Goal: Information Seeking & Learning: Learn about a topic

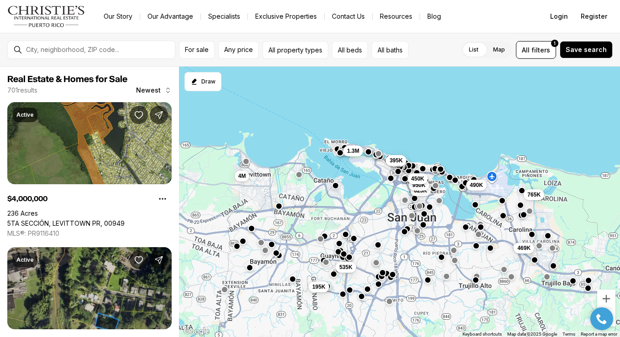
drag, startPoint x: 344, startPoint y: 144, endPoint x: 361, endPoint y: 106, distance: 41.1
click at [361, 106] on div "469K 765K 625K 950K 490K 450K 195K 535K 395K 1.3M 4M" at bounding box center [399, 202] width 441 height 271
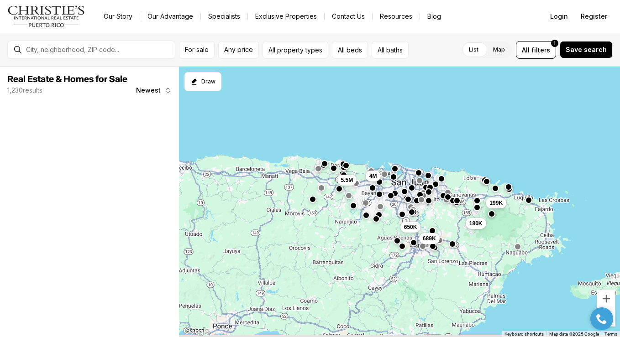
drag, startPoint x: 266, startPoint y: 216, endPoint x: 365, endPoint y: 153, distance: 117.2
click at [365, 153] on div "4M 689K 199K 180K 5.5M 650K" at bounding box center [399, 202] width 441 height 271
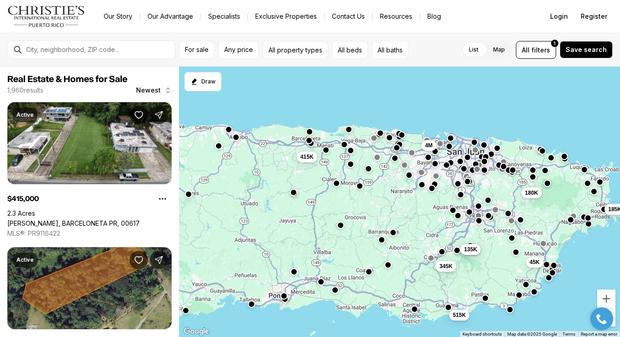
click at [295, 195] on button "button" at bounding box center [293, 192] width 7 height 7
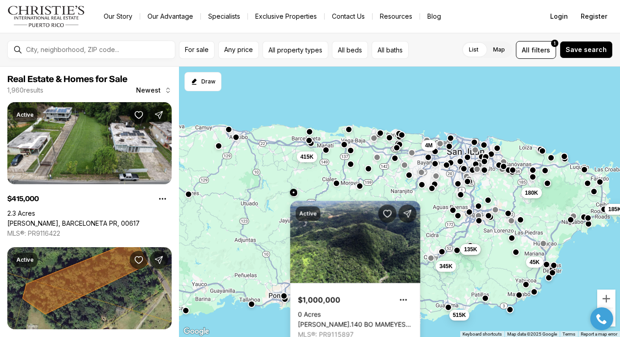
click at [312, 192] on div "4M 180K 185K 45K 135K 135K 345K 415K 515K" at bounding box center [399, 202] width 441 height 271
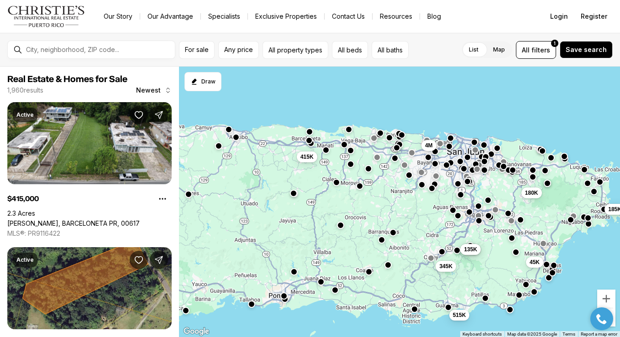
click at [337, 183] on button "button" at bounding box center [336, 182] width 7 height 7
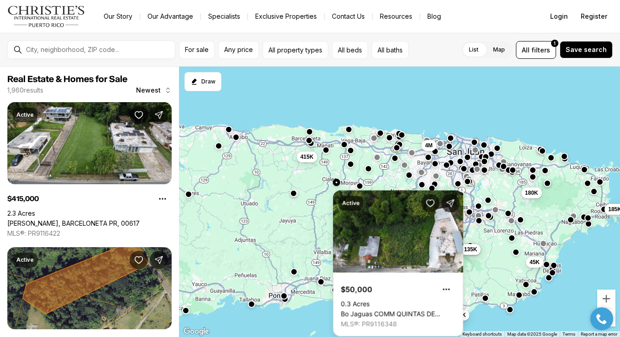
click at [322, 214] on div "4M 180K 185K 45K 135K 135K 345K 415K 515K" at bounding box center [399, 202] width 441 height 271
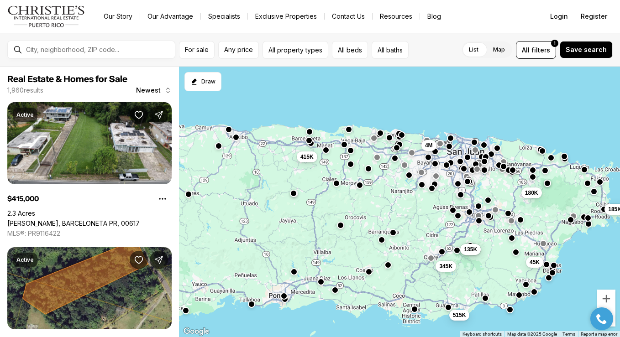
click at [359, 184] on button "button" at bounding box center [359, 185] width 7 height 7
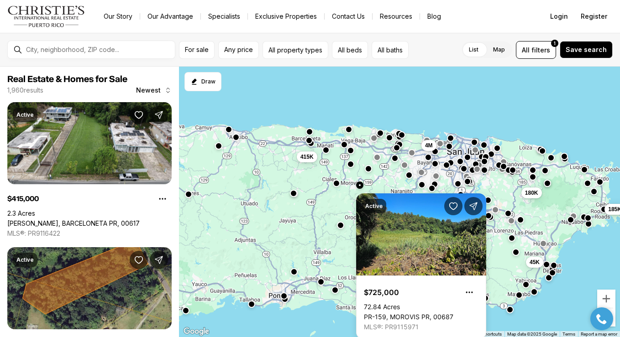
click at [318, 225] on div "4M 180K 185K 45K 135K 135K 345K 415K 515K" at bounding box center [399, 202] width 441 height 271
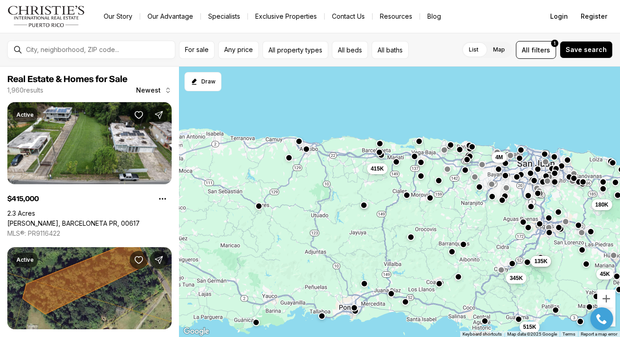
drag, startPoint x: 248, startPoint y: 215, endPoint x: 321, endPoint y: 227, distance: 73.6
click at [321, 227] on div "4M 180K 185K 45K 135K 135K 345K 415K 515K" at bounding box center [399, 202] width 441 height 271
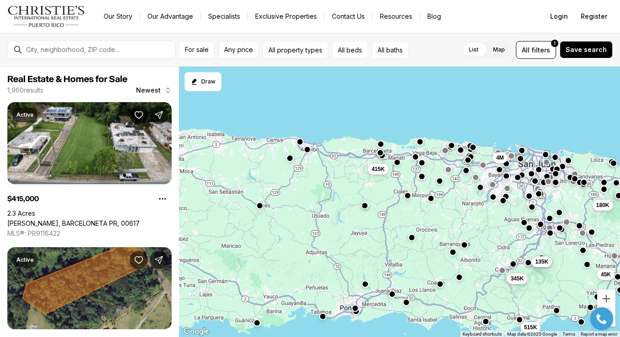
click at [262, 206] on button "button" at bounding box center [259, 205] width 7 height 7
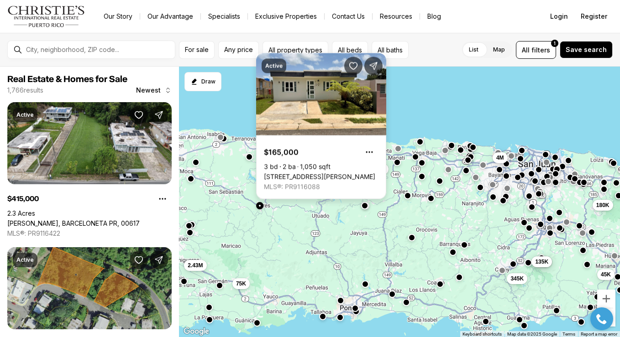
click at [289, 173] on link "6 CALLE #I-13, LARES PR, 00669" at bounding box center [319, 177] width 111 height 8
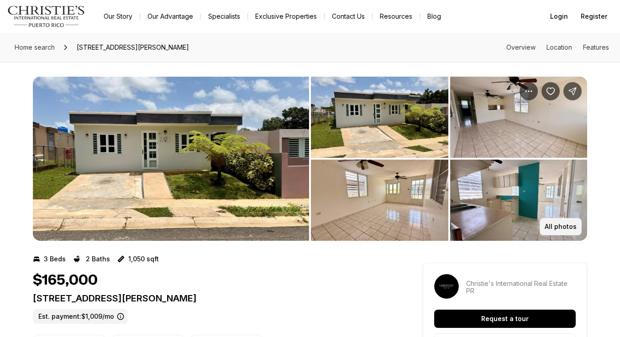
click at [552, 222] on button "All photos" at bounding box center [561, 226] width 42 height 17
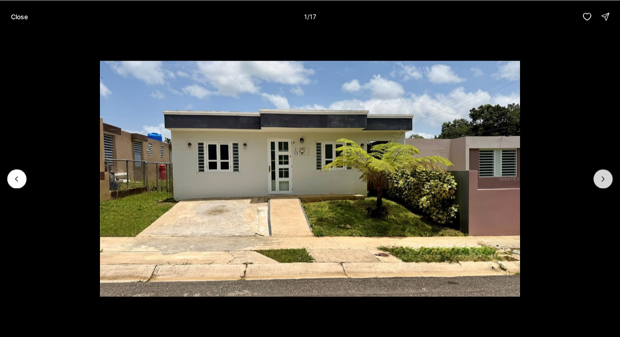
click at [604, 184] on button "Next slide" at bounding box center [603, 178] width 19 height 19
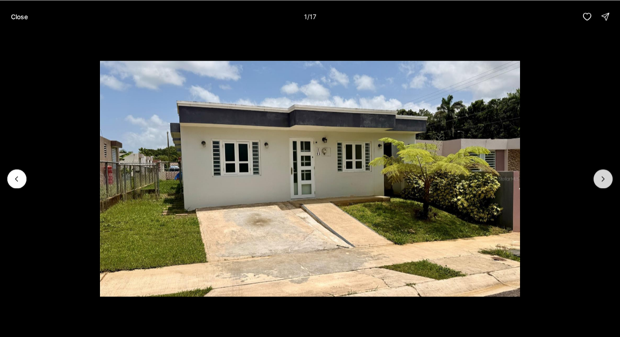
click at [604, 184] on button "Next slide" at bounding box center [603, 178] width 19 height 19
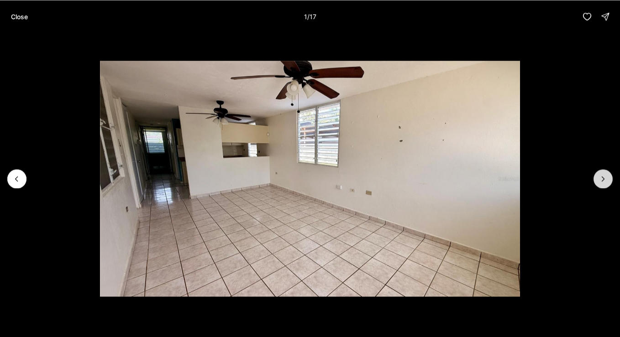
click at [604, 184] on button "Next slide" at bounding box center [603, 178] width 19 height 19
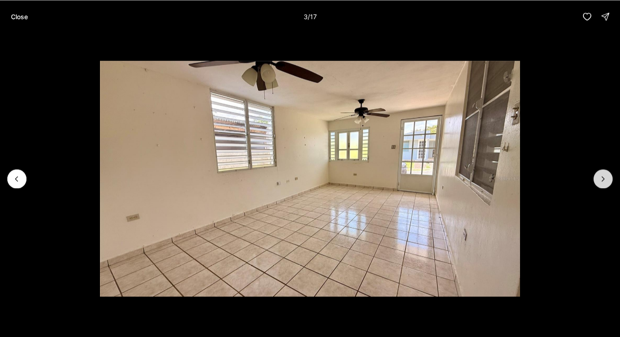
click at [604, 184] on button "Next slide" at bounding box center [603, 178] width 19 height 19
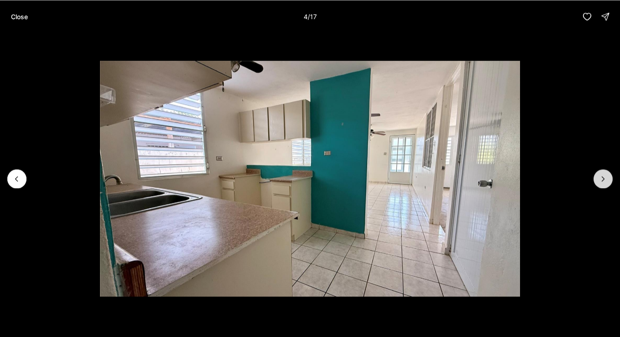
click at [604, 184] on button "Next slide" at bounding box center [603, 178] width 19 height 19
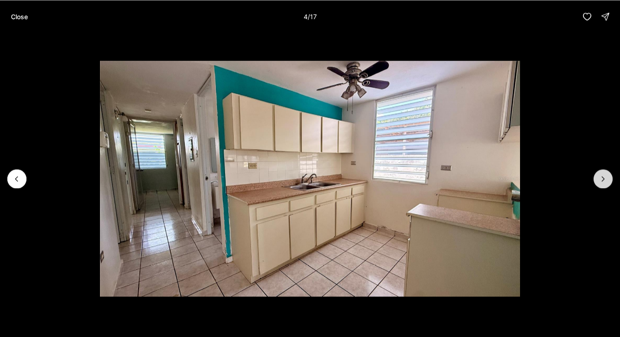
click at [604, 184] on button "Next slide" at bounding box center [603, 178] width 19 height 19
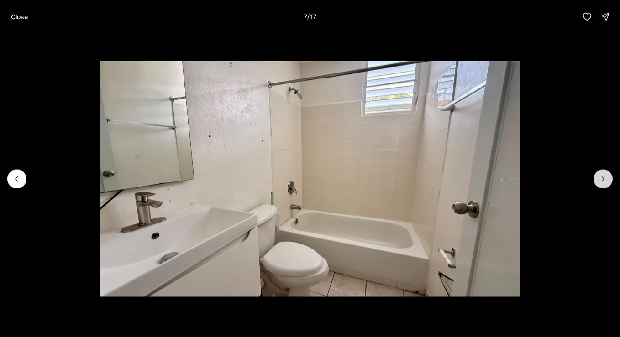
click at [604, 184] on button "Next slide" at bounding box center [603, 178] width 19 height 19
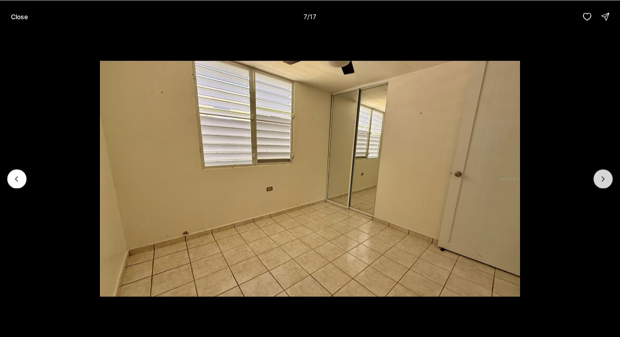
click at [604, 184] on button "Next slide" at bounding box center [603, 178] width 19 height 19
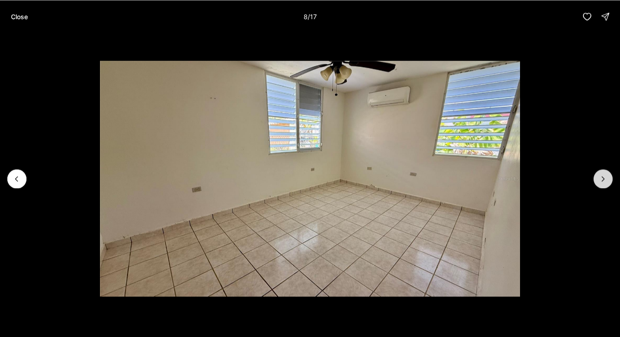
click at [604, 184] on button "Next slide" at bounding box center [603, 178] width 19 height 19
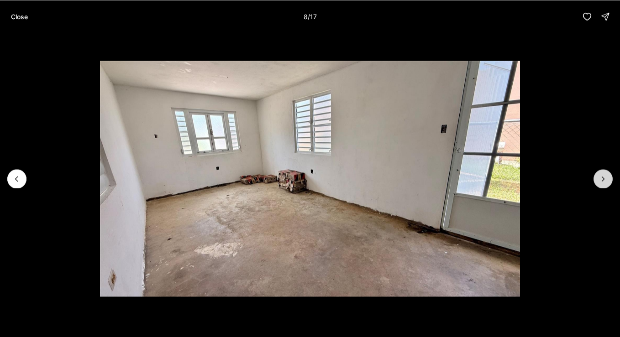
click at [604, 184] on button "Next slide" at bounding box center [603, 178] width 19 height 19
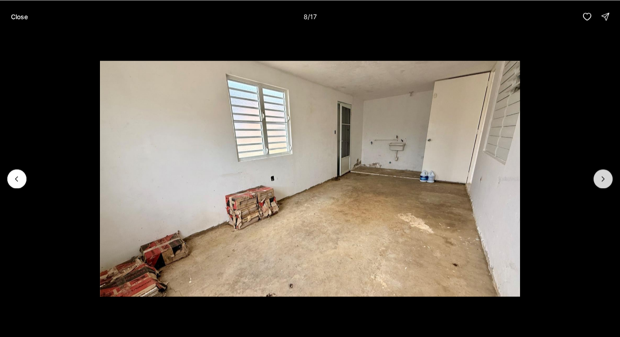
click at [604, 184] on button "Next slide" at bounding box center [603, 178] width 19 height 19
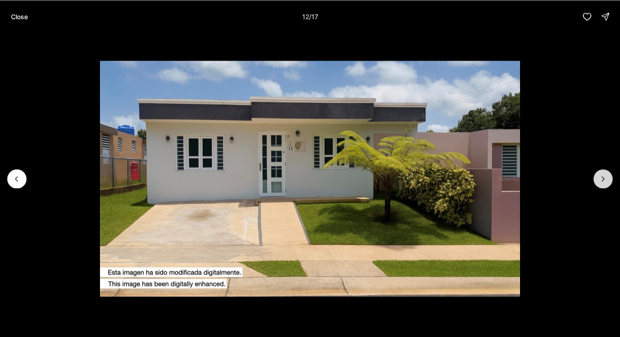
click at [609, 181] on button "Next slide" at bounding box center [603, 178] width 19 height 19
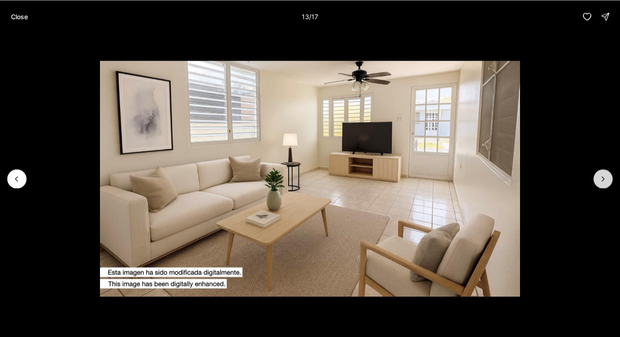
click at [609, 180] on button "Next slide" at bounding box center [603, 178] width 19 height 19
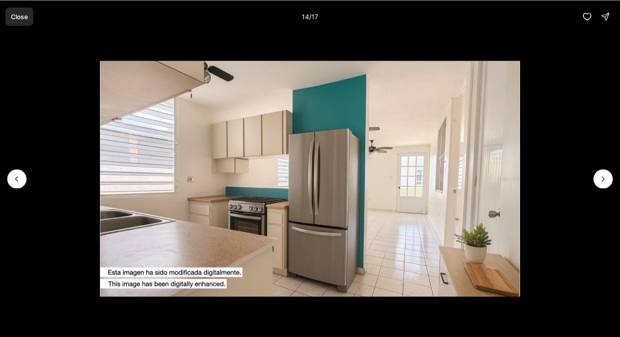
click at [18, 20] on button "Close" at bounding box center [19, 16] width 28 height 18
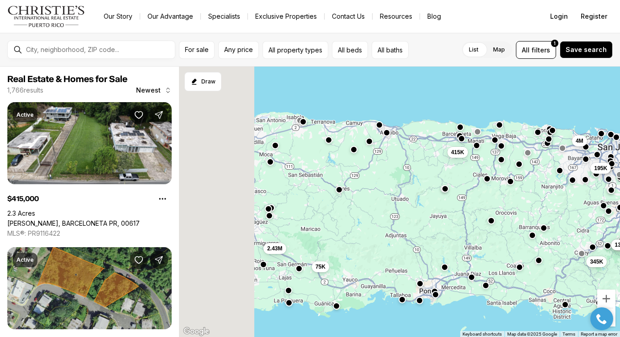
drag, startPoint x: 255, startPoint y: 220, endPoint x: 351, endPoint y: 199, distance: 98.1
click at [351, 199] on div "195K 765K 45K 180K 135K 135K 75K 2.43M 415K 4M 345K" at bounding box center [399, 202] width 441 height 271
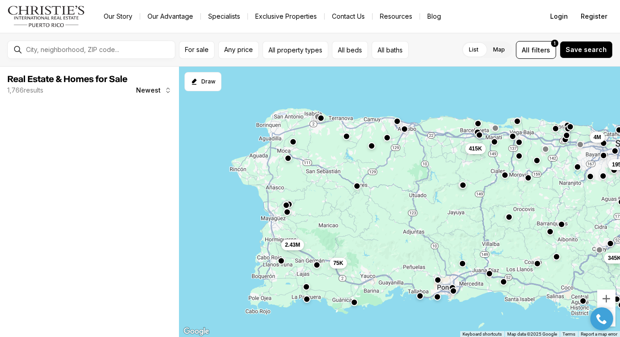
drag, startPoint x: 271, startPoint y: 228, endPoint x: 291, endPoint y: 228, distance: 19.6
click at [291, 228] on div "195K 75K 2.43M 415K 4M 345K" at bounding box center [399, 202] width 441 height 271
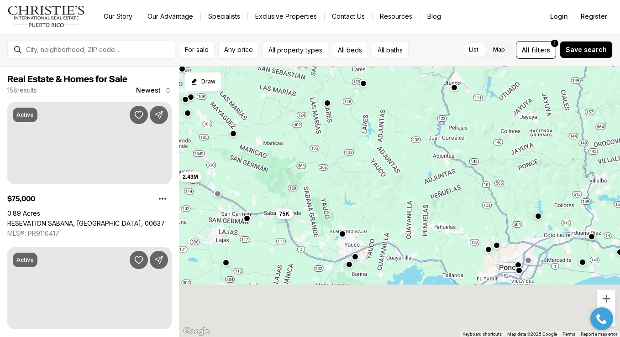
drag, startPoint x: 379, startPoint y: 283, endPoint x: 376, endPoint y: 212, distance: 70.4
click at [376, 212] on div "75K 2.43M" at bounding box center [399, 202] width 441 height 271
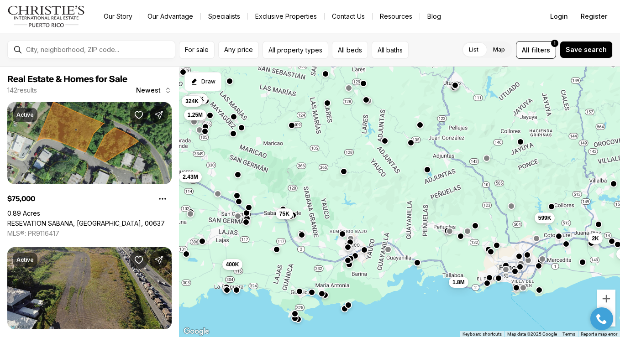
click at [357, 257] on button "button" at bounding box center [355, 256] width 7 height 7
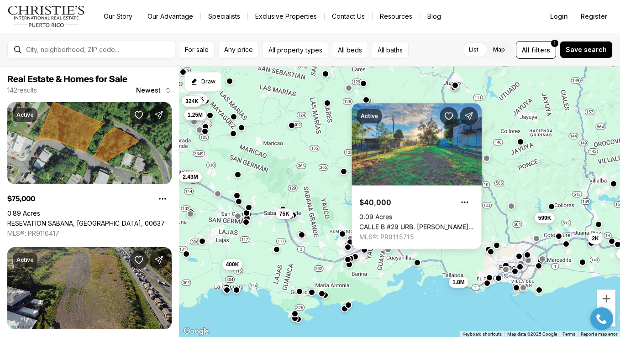
click at [346, 260] on button "button" at bounding box center [347, 259] width 7 height 7
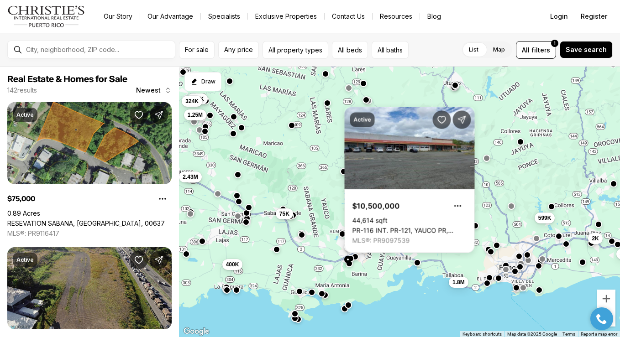
click at [349, 267] on button "button" at bounding box center [349, 263] width 7 height 7
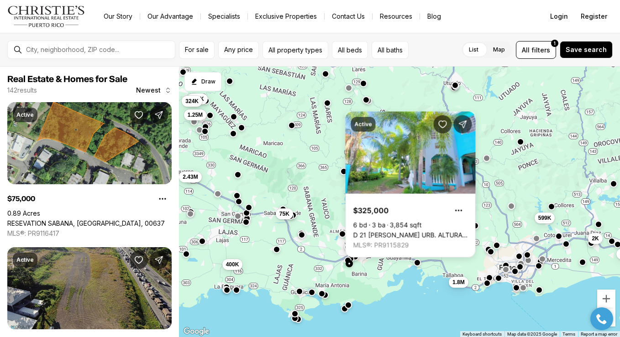
click at [328, 275] on div "75K 400K 293K 324K 1.25M 2.43M 599K 80K 2K 1.8M" at bounding box center [399, 202] width 441 height 271
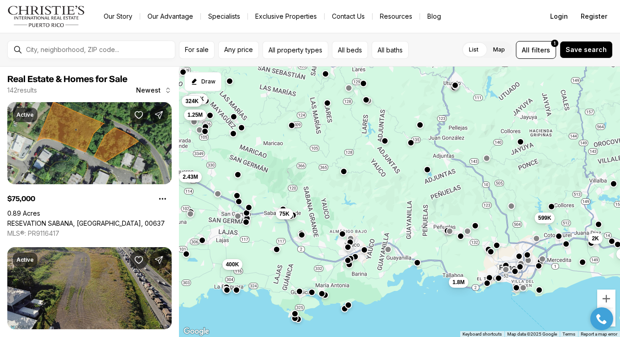
click at [200, 242] on button "button" at bounding box center [202, 240] width 7 height 7
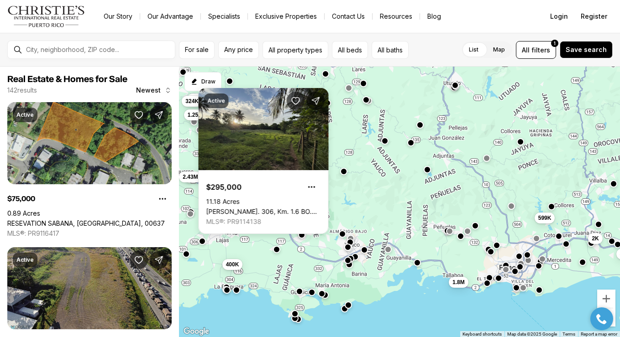
click at [223, 250] on div "75K 400K 293K 324K 1.25M 2.43M 599K 80K 2K 1.8M" at bounding box center [399, 202] width 441 height 271
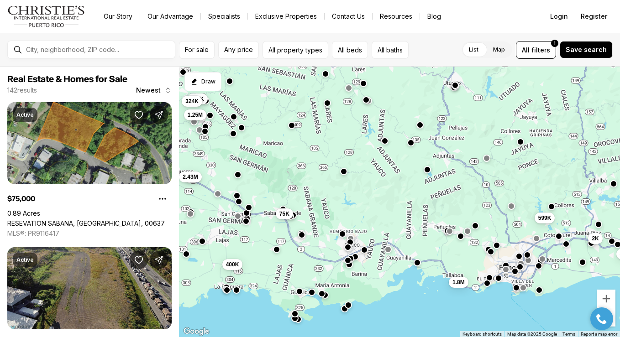
click at [246, 224] on button "button" at bounding box center [245, 221] width 7 height 7
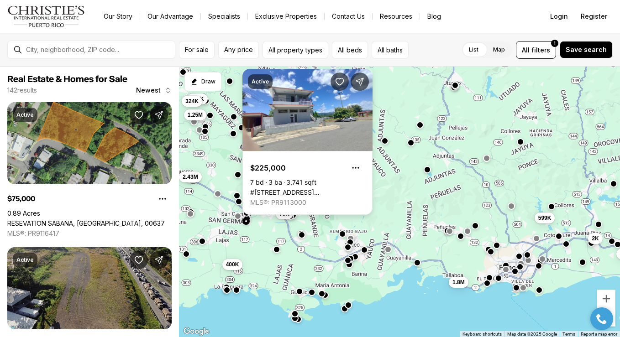
click at [299, 189] on link "#48 CALLE SANTA ROSA, SAN GERMAN PR, 00683" at bounding box center [307, 193] width 115 height 8
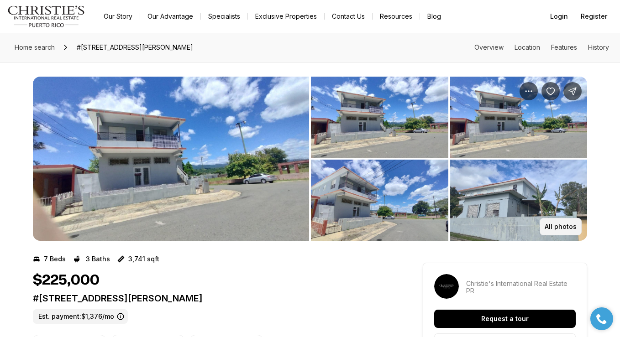
click at [573, 222] on button "All photos" at bounding box center [561, 226] width 42 height 17
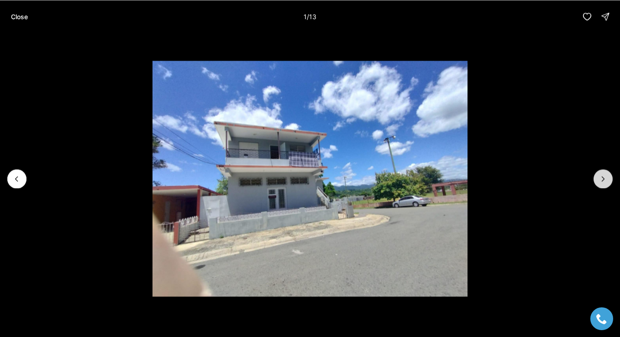
click at [603, 176] on icon "Next slide" at bounding box center [603, 178] width 9 height 9
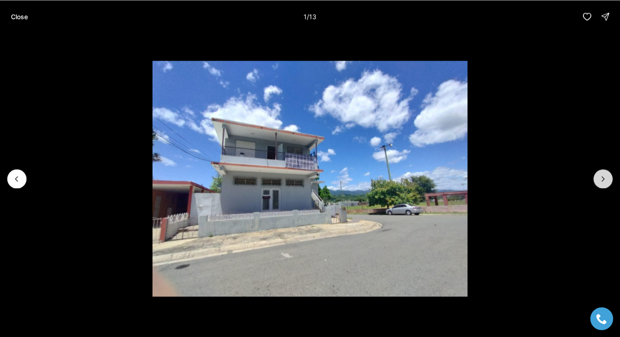
click at [603, 177] on icon "Next slide" at bounding box center [603, 178] width 9 height 9
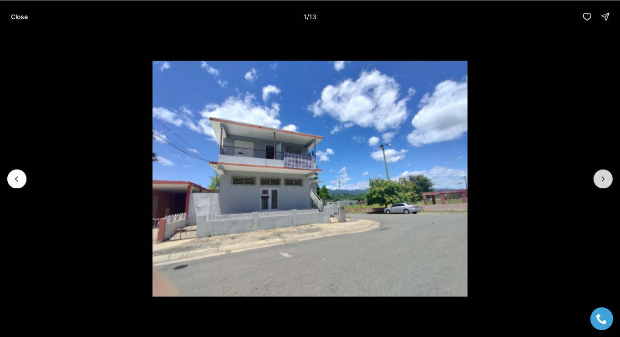
click at [603, 177] on icon "Next slide" at bounding box center [603, 178] width 9 height 9
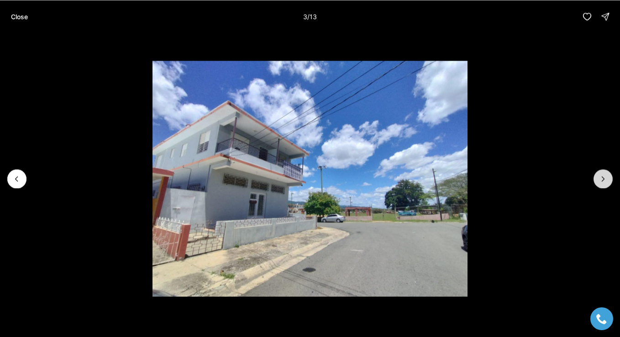
click at [603, 177] on icon "Next slide" at bounding box center [603, 178] width 9 height 9
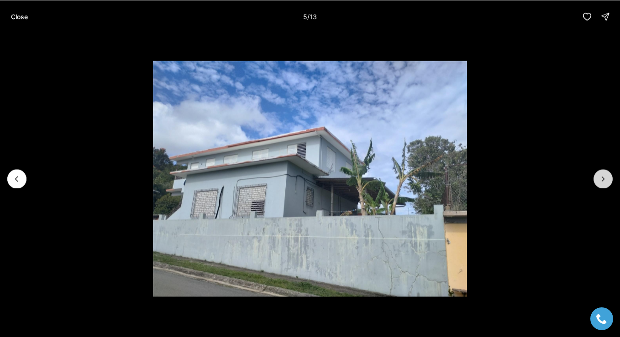
click at [603, 177] on icon "Next slide" at bounding box center [603, 178] width 9 height 9
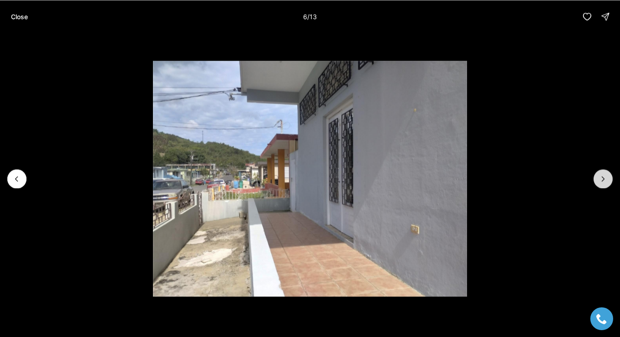
click at [603, 177] on icon "Next slide" at bounding box center [603, 178] width 9 height 9
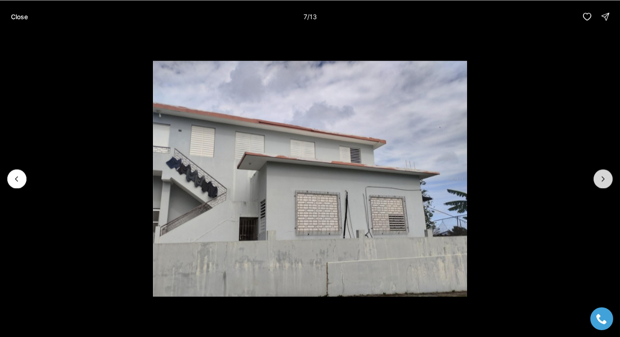
click at [603, 177] on icon "Next slide" at bounding box center [603, 178] width 9 height 9
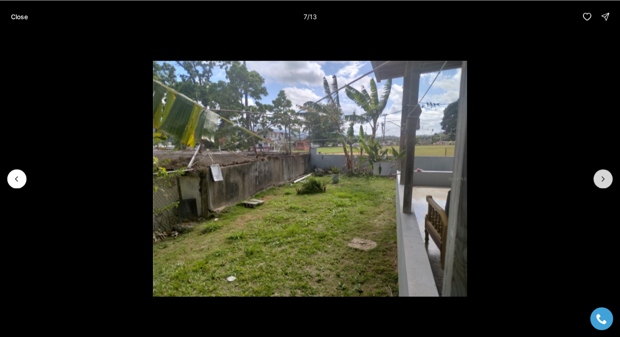
click at [603, 177] on icon "Next slide" at bounding box center [603, 178] width 9 height 9
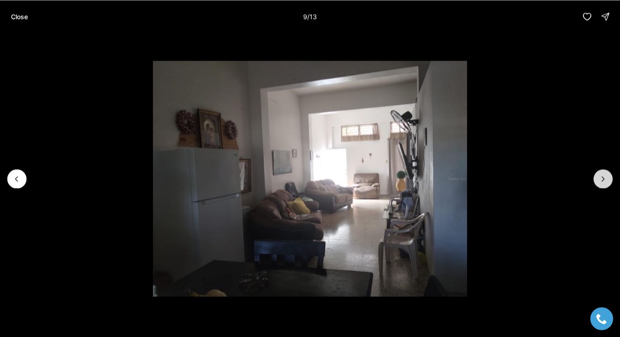
click at [603, 177] on icon "Next slide" at bounding box center [603, 178] width 9 height 9
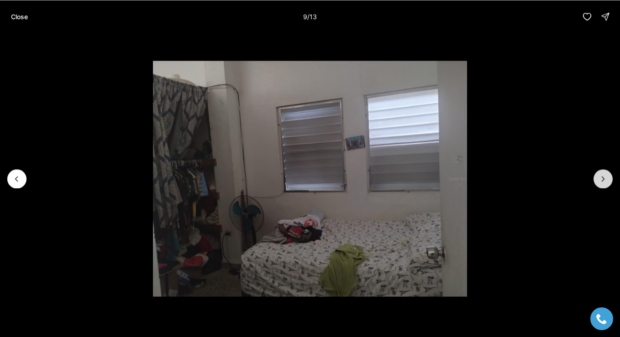
click at [603, 177] on icon "Next slide" at bounding box center [603, 178] width 9 height 9
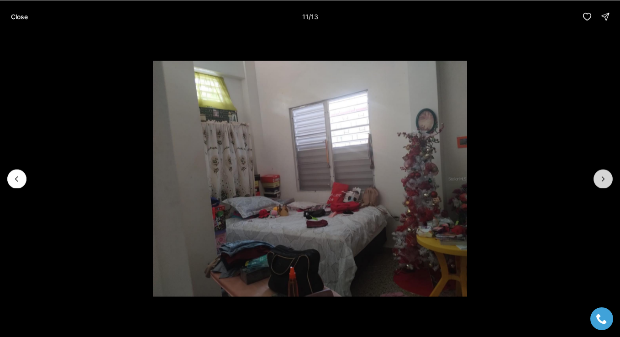
click at [603, 177] on icon "Next slide" at bounding box center [603, 178] width 9 height 9
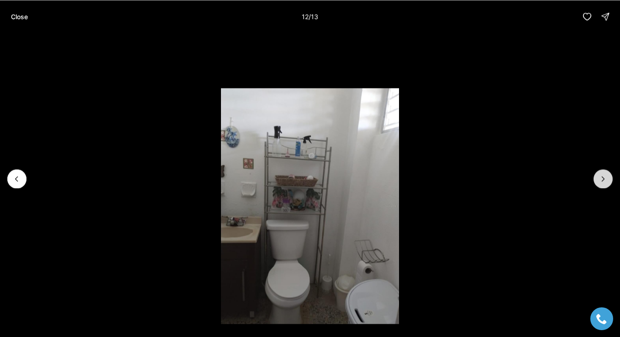
click at [603, 177] on icon "Next slide" at bounding box center [603, 178] width 9 height 9
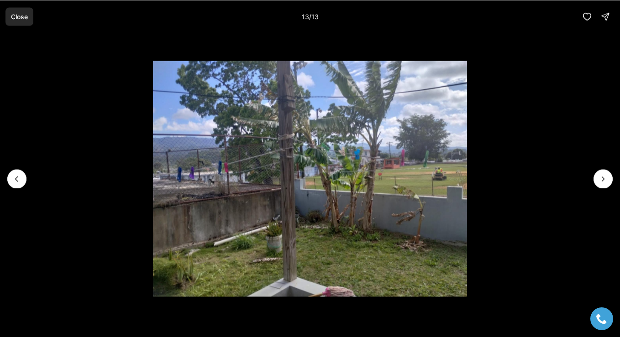
click at [25, 11] on button "Close" at bounding box center [19, 16] width 28 height 18
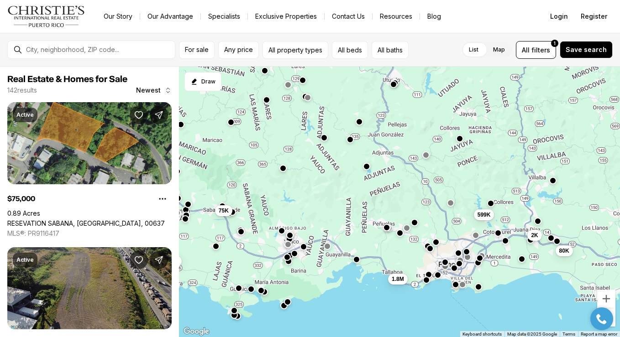
drag, startPoint x: 459, startPoint y: 264, endPoint x: 397, endPoint y: 261, distance: 62.2
click at [397, 261] on div "1.8M 599K 2K 80K 324K 2.43M 293K 1.25M 400K 75K" at bounding box center [399, 202] width 441 height 271
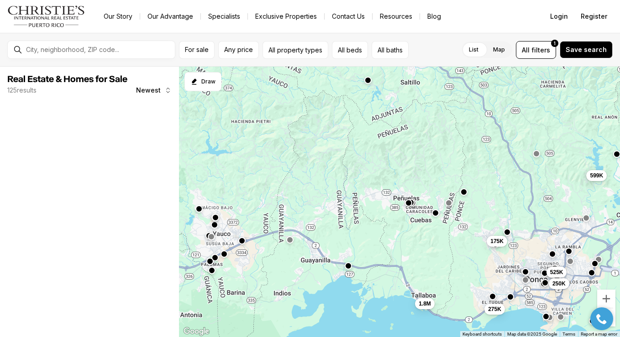
click at [350, 268] on button "button" at bounding box center [348, 266] width 7 height 7
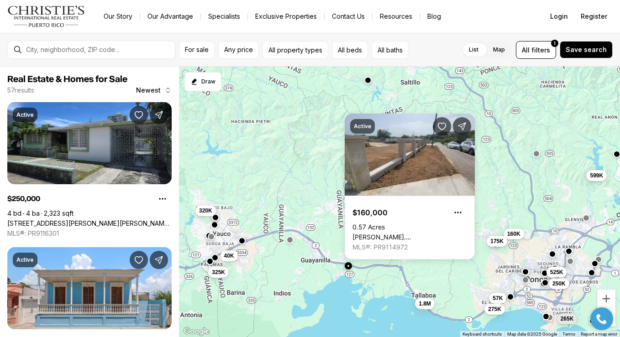
click at [374, 265] on div "325K 40K 160K 57K 175K 1.8M 275K 265K 599K 320K 525K 250K" at bounding box center [399, 202] width 441 height 271
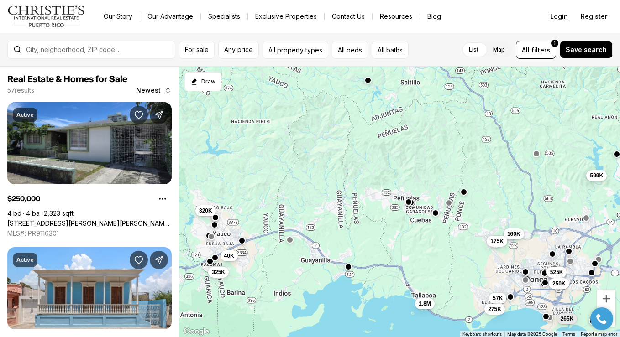
click at [408, 204] on button "button" at bounding box center [408, 202] width 7 height 7
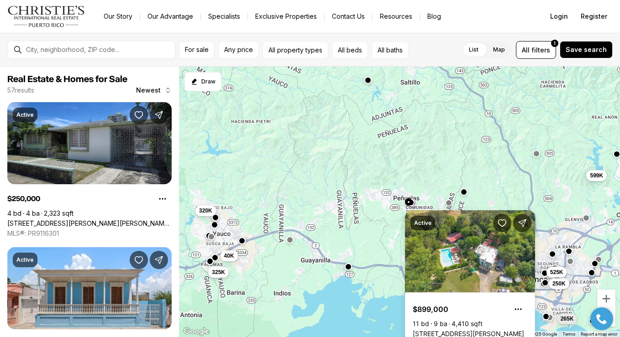
click at [380, 235] on div "325K 40K 160K 57K 175K 1.8M 275K 265K 599K 320K 525K 250K" at bounding box center [399, 202] width 441 height 271
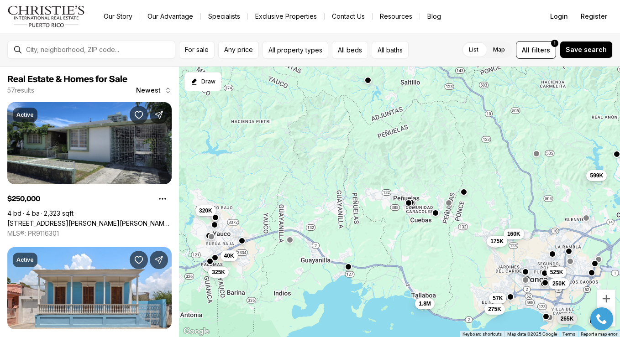
click at [434, 217] on div "325K 40K 160K 57K 175K 1.8M 275K 265K 599K 320K 525K 250K" at bounding box center [399, 202] width 441 height 271
click at [436, 215] on button "button" at bounding box center [435, 212] width 7 height 7
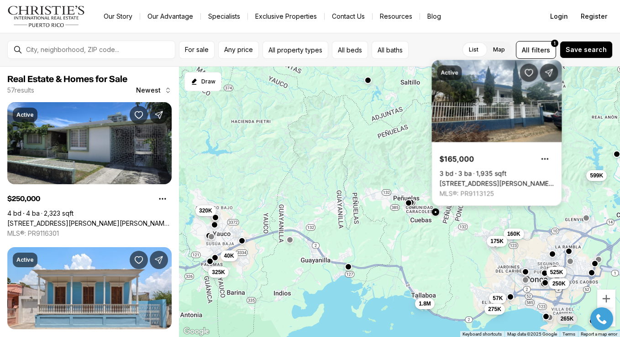
click at [470, 180] on link "227 D STREET, TALLABOA ALTA WARD, PENUELAS PR, 00624" at bounding box center [497, 184] width 115 height 8
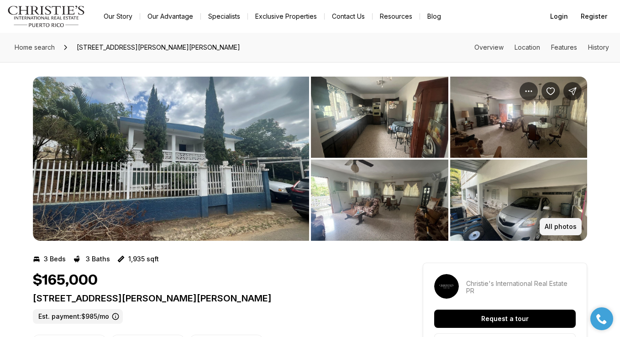
click at [549, 235] on button "All photos" at bounding box center [561, 226] width 42 height 17
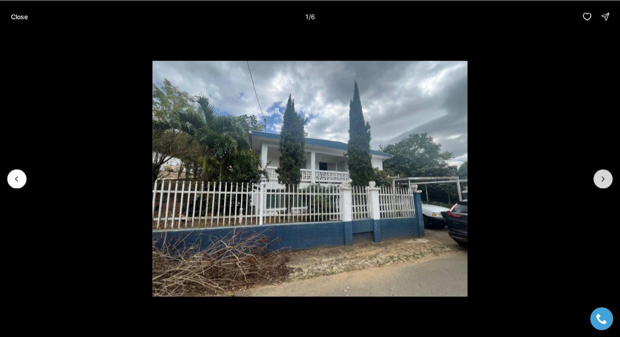
click at [604, 182] on icon "Next slide" at bounding box center [603, 178] width 9 height 9
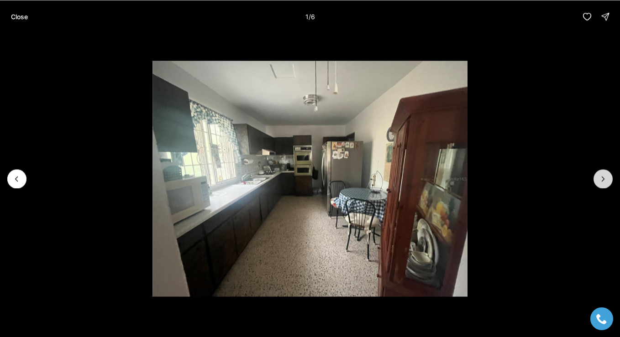
click at [604, 182] on icon "Next slide" at bounding box center [603, 178] width 9 height 9
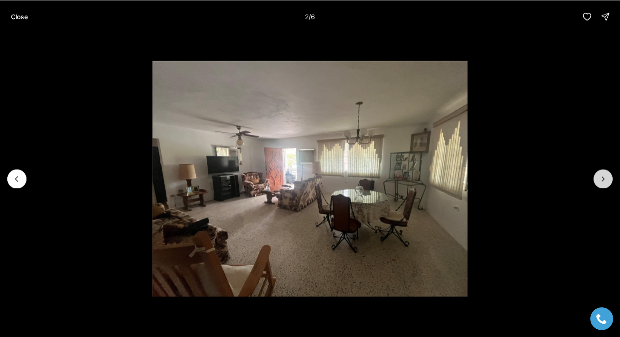
click at [604, 182] on icon "Next slide" at bounding box center [603, 178] width 9 height 9
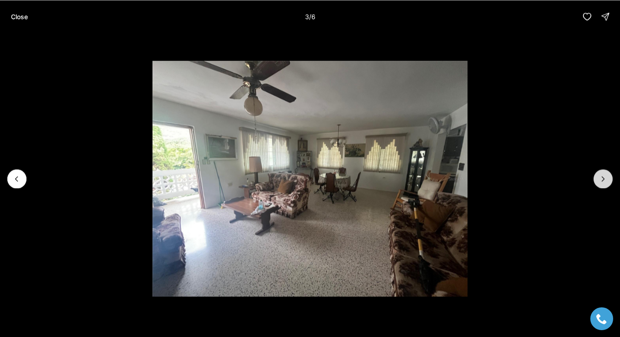
click at [604, 182] on icon "Next slide" at bounding box center [603, 178] width 9 height 9
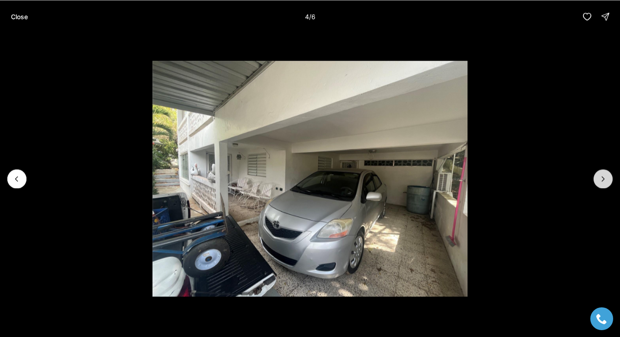
click at [604, 182] on icon "Next slide" at bounding box center [603, 178] width 9 height 9
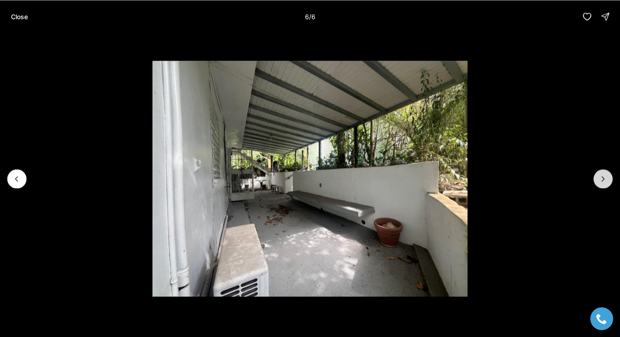
click at [604, 182] on div at bounding box center [603, 178] width 19 height 19
click at [605, 179] on div at bounding box center [603, 178] width 19 height 19
click at [15, 11] on button "Close" at bounding box center [19, 16] width 28 height 18
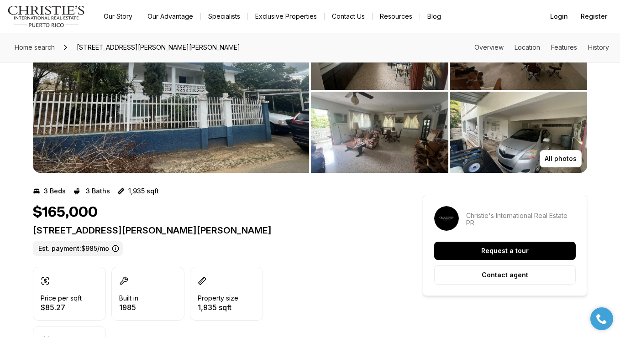
scroll to position [70, 0]
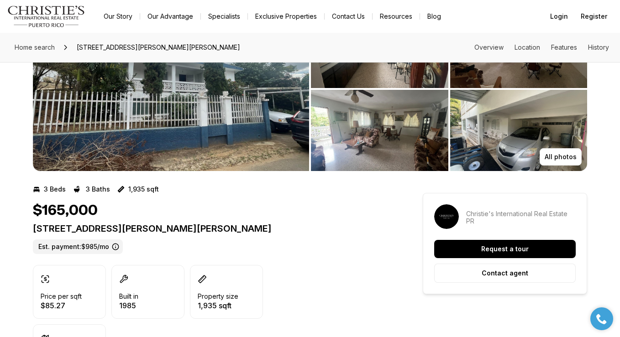
click at [118, 250] on icon at bounding box center [115, 246] width 7 height 7
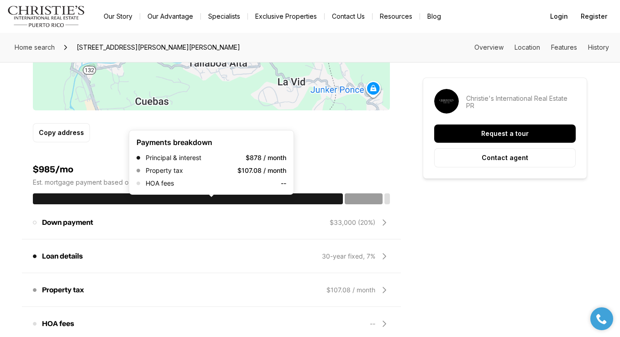
scroll to position [735, 0]
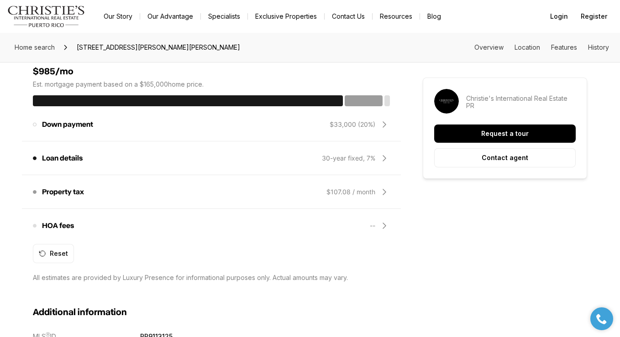
click at [350, 127] on div "$33,000 (20%)" at bounding box center [353, 124] width 46 height 9
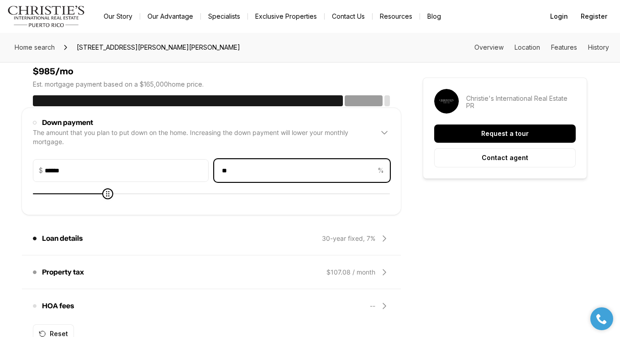
drag, startPoint x: 239, startPoint y: 168, endPoint x: 177, endPoint y: 168, distance: 62.1
click at [177, 168] on div "Down payment amount $ ****** Home price percentage ** %" at bounding box center [211, 170] width 357 height 23
type input "*****"
type input "*"
type input "******"
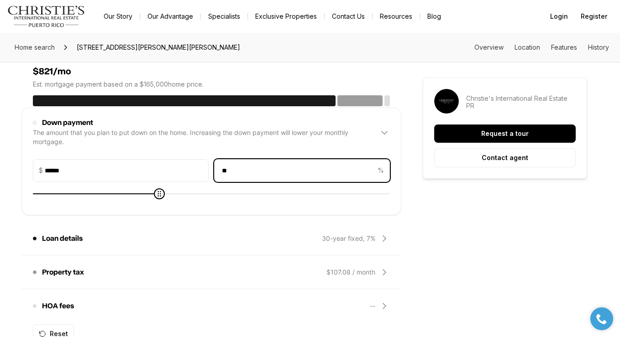
type input "**"
type input "*****"
type input "*"
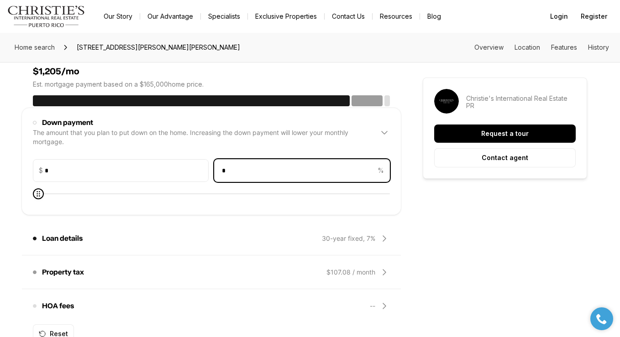
type input "*****"
type input "*"
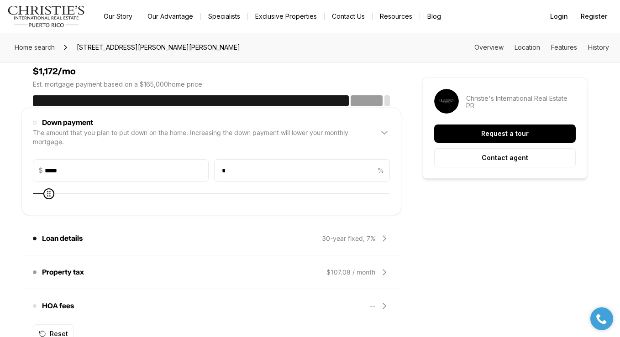
click at [257, 143] on div "The amount that you plan to put down on the home. Increasing the down payment w…" at bounding box center [202, 137] width 339 height 18
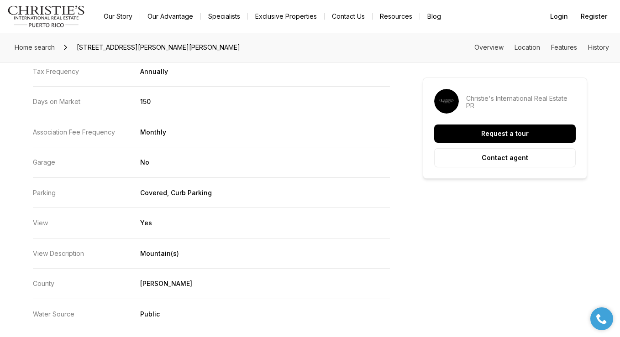
scroll to position [1751, 0]
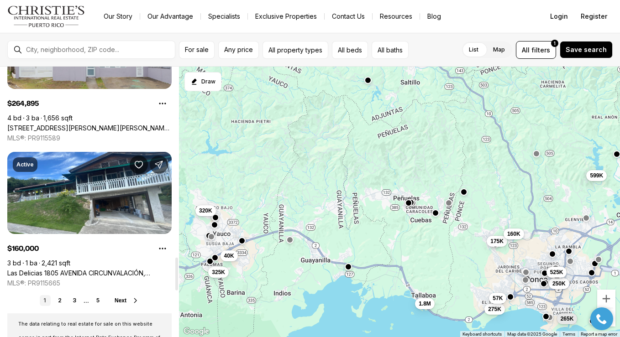
scroll to position [1561, 0]
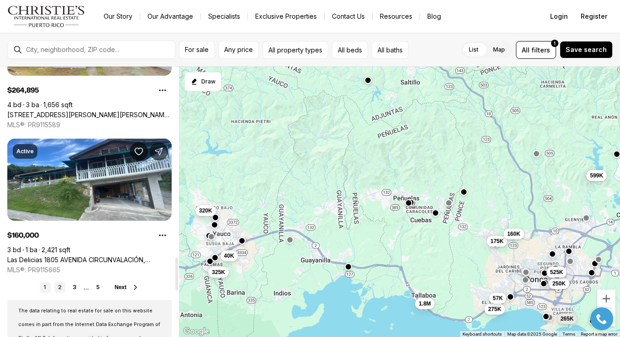
click at [59, 288] on link "2" at bounding box center [59, 287] width 11 height 11
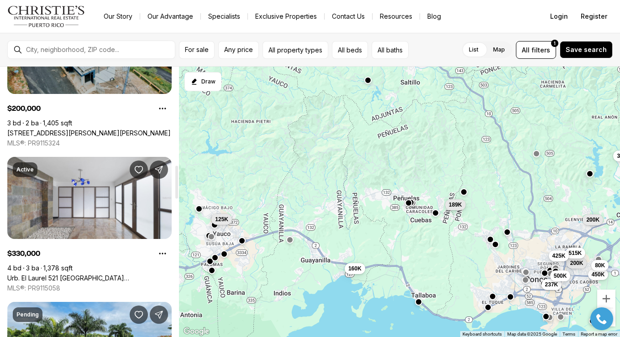
scroll to position [817, 0]
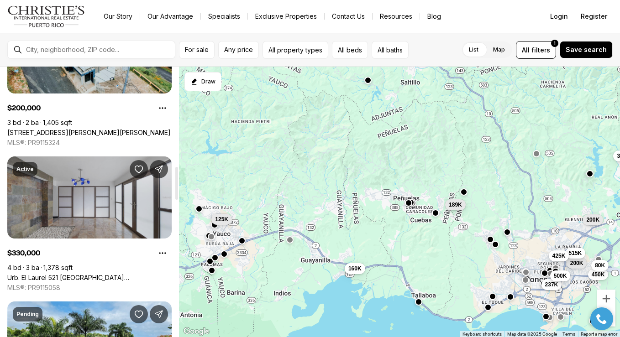
click at [89, 274] on link "Urb. El Laurel 521 [GEOGRAPHIC_DATA][PERSON_NAME], [PERSON_NAME], 00780" at bounding box center [89, 278] width 164 height 8
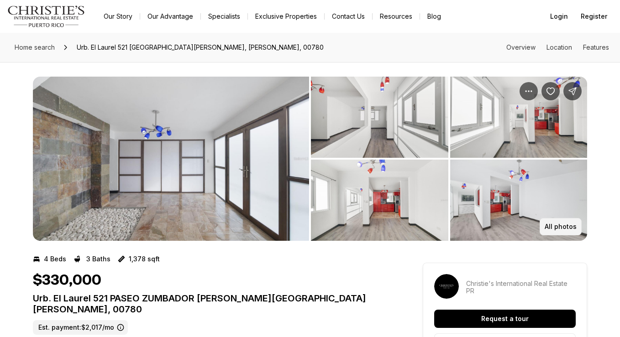
click at [552, 229] on p "All photos" at bounding box center [561, 226] width 32 height 7
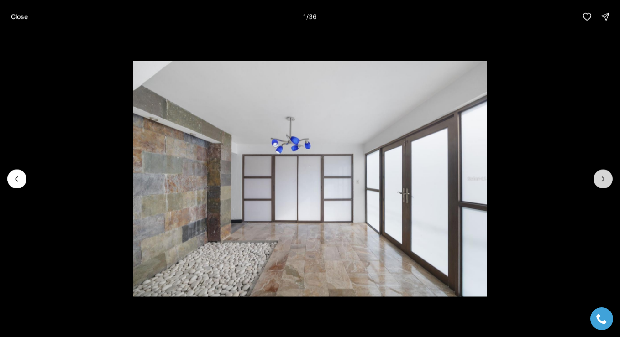
click at [605, 174] on icon "Next slide" at bounding box center [603, 178] width 9 height 9
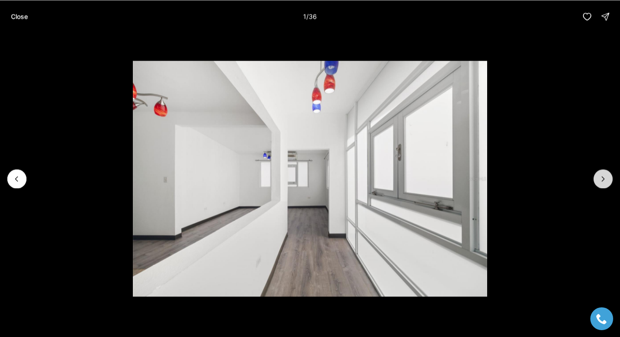
click at [605, 174] on icon "Next slide" at bounding box center [603, 178] width 9 height 9
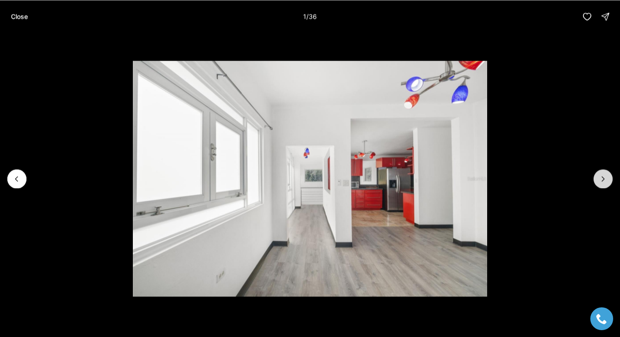
click at [605, 174] on icon "Next slide" at bounding box center [603, 178] width 9 height 9
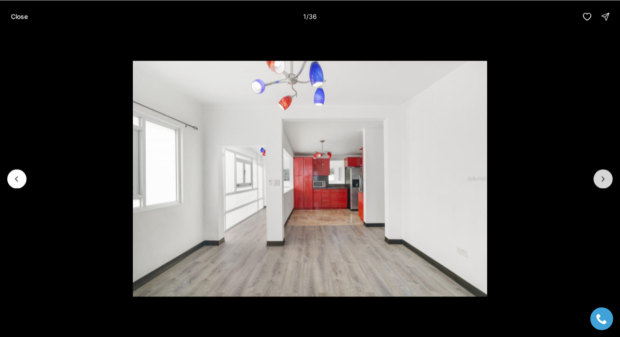
click at [605, 174] on icon "Next slide" at bounding box center [603, 178] width 9 height 9
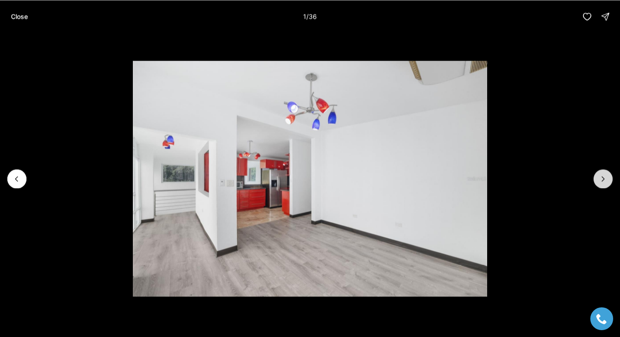
click at [605, 174] on icon "Next slide" at bounding box center [603, 178] width 9 height 9
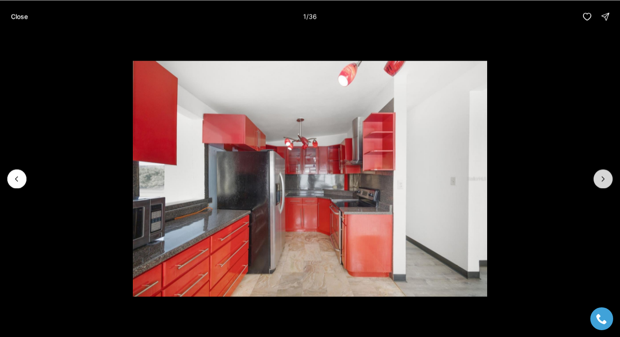
click at [605, 174] on icon "Next slide" at bounding box center [603, 178] width 9 height 9
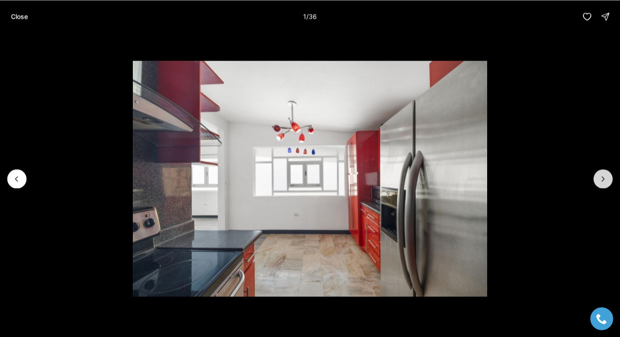
click at [605, 174] on icon "Next slide" at bounding box center [603, 178] width 9 height 9
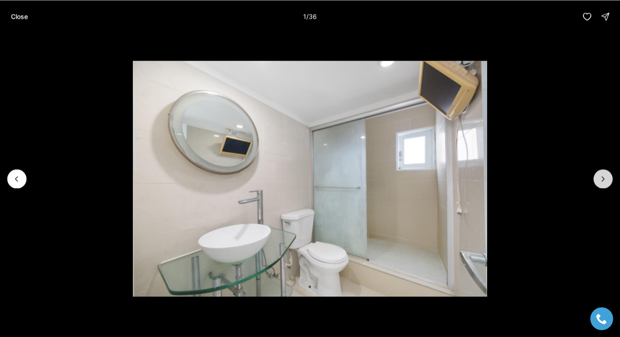
click at [605, 174] on icon "Next slide" at bounding box center [603, 178] width 9 height 9
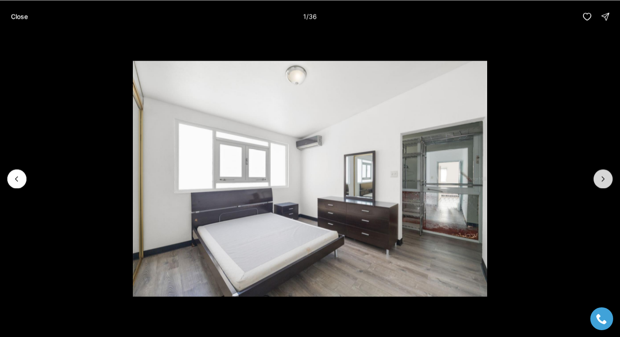
click at [605, 174] on icon "Next slide" at bounding box center [603, 178] width 9 height 9
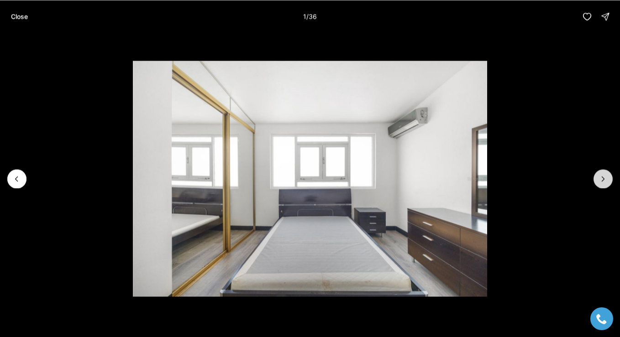
click at [605, 174] on icon "Next slide" at bounding box center [603, 178] width 9 height 9
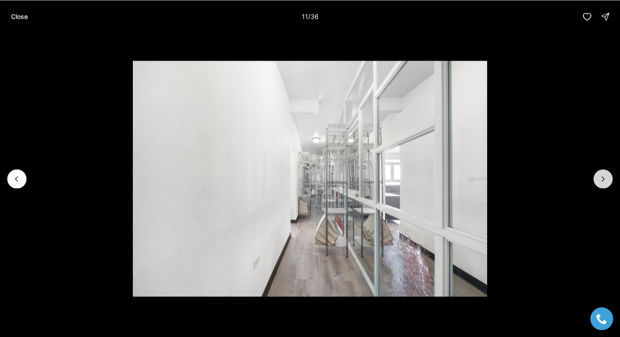
click at [605, 174] on icon "Next slide" at bounding box center [603, 178] width 9 height 9
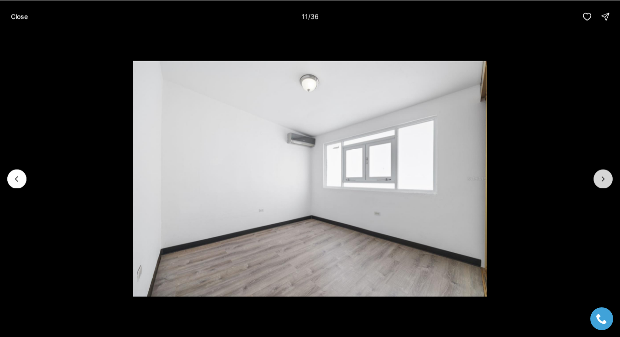
click at [605, 174] on icon "Next slide" at bounding box center [603, 178] width 9 height 9
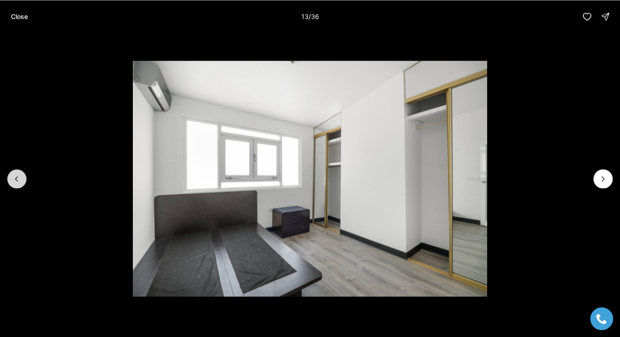
click at [21, 171] on button "Previous slide" at bounding box center [16, 178] width 19 height 19
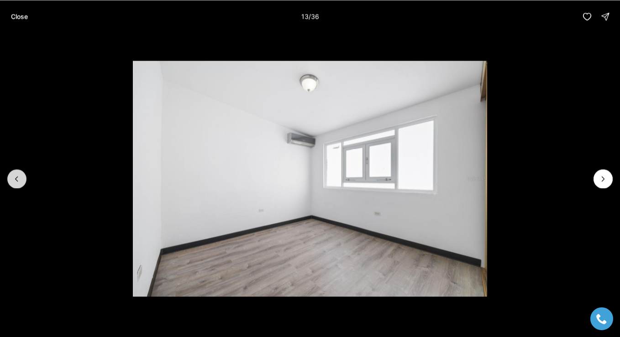
click at [21, 171] on button "Previous slide" at bounding box center [16, 178] width 19 height 19
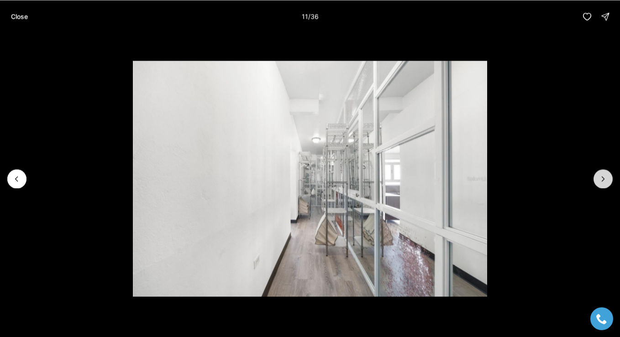
click at [598, 174] on button "Next slide" at bounding box center [603, 178] width 19 height 19
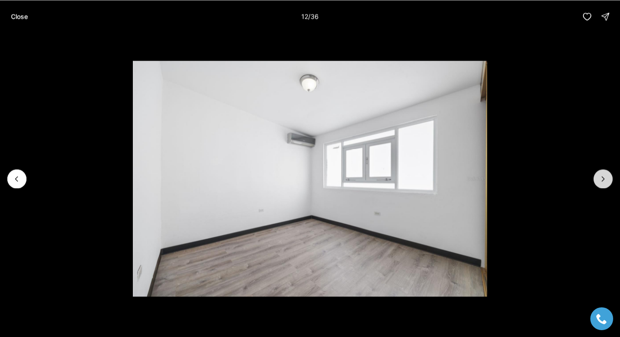
click at [598, 174] on button "Next slide" at bounding box center [603, 178] width 19 height 19
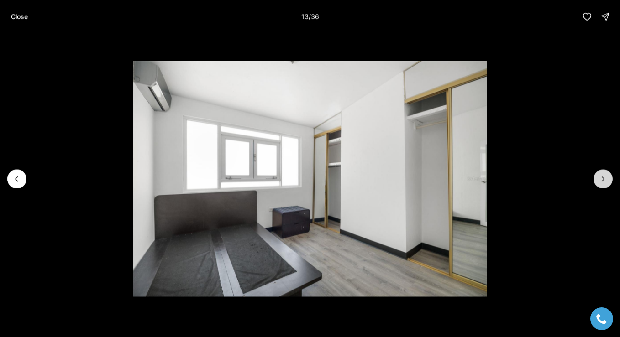
click at [598, 174] on button "Next slide" at bounding box center [603, 178] width 19 height 19
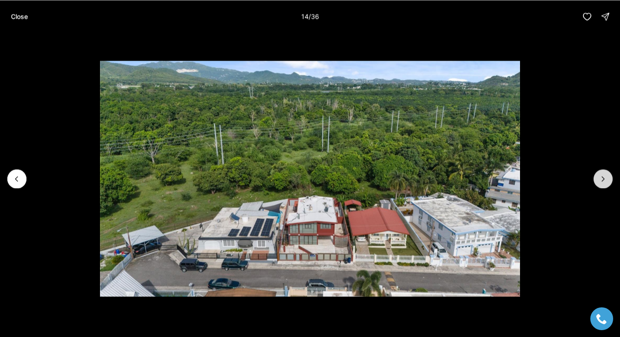
click at [598, 174] on button "Next slide" at bounding box center [603, 178] width 19 height 19
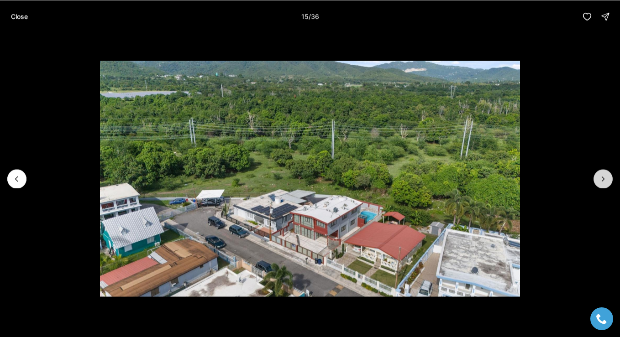
click at [598, 174] on button "Next slide" at bounding box center [603, 178] width 19 height 19
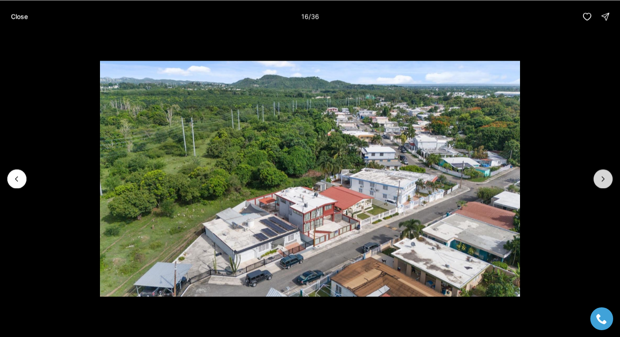
click at [598, 174] on button "Next slide" at bounding box center [603, 178] width 19 height 19
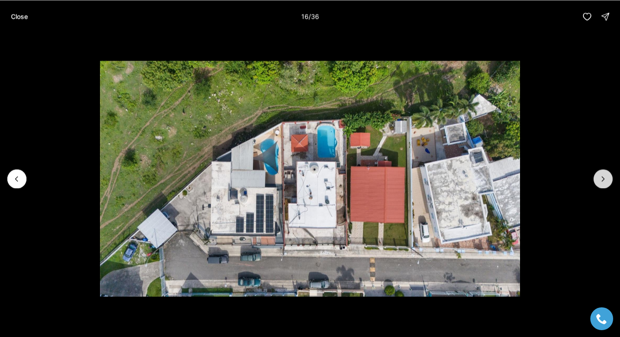
click at [598, 174] on button "Next slide" at bounding box center [603, 178] width 19 height 19
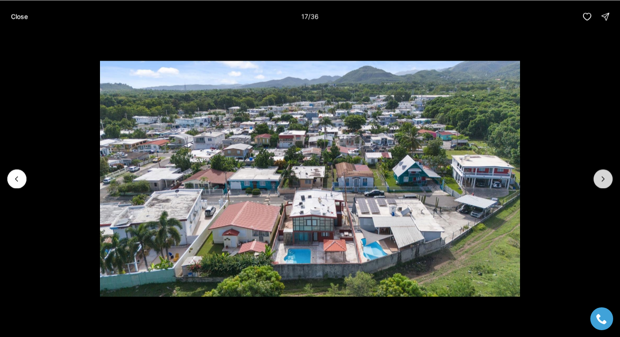
click at [598, 174] on button "Next slide" at bounding box center [603, 178] width 19 height 19
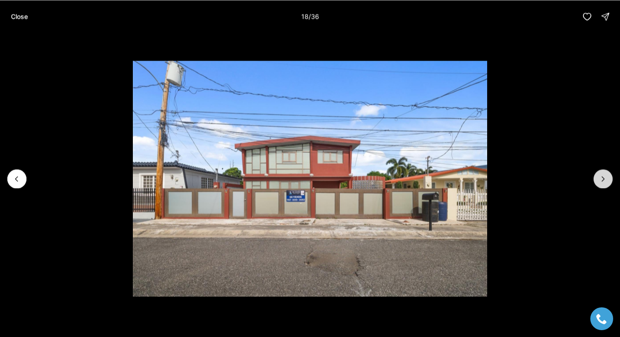
click at [598, 174] on button "Next slide" at bounding box center [603, 178] width 19 height 19
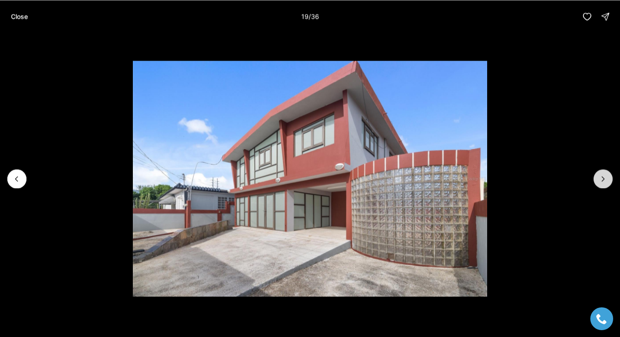
click at [598, 174] on button "Next slide" at bounding box center [603, 178] width 19 height 19
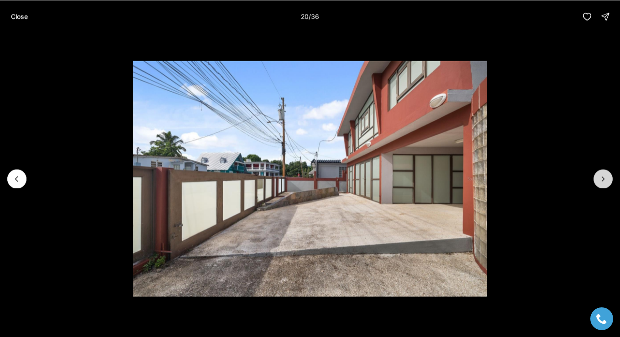
click at [598, 174] on button "Next slide" at bounding box center [603, 178] width 19 height 19
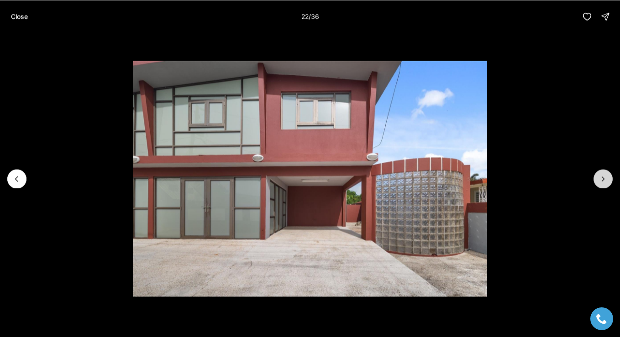
click at [598, 174] on button "Next slide" at bounding box center [603, 178] width 19 height 19
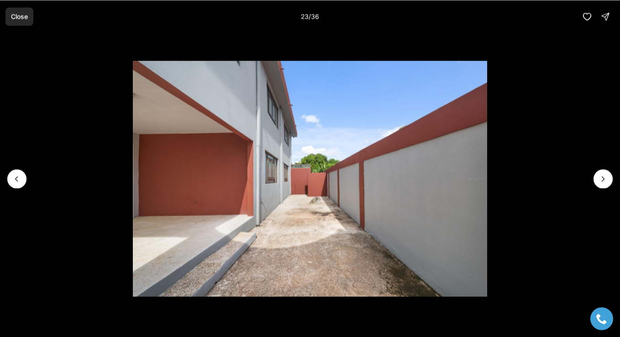
click at [21, 15] on p "Close" at bounding box center [19, 16] width 17 height 7
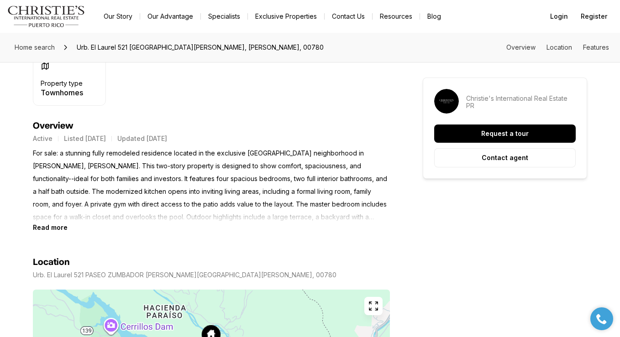
scroll to position [353, 0]
click at [47, 224] on b "Read more" at bounding box center [50, 228] width 35 height 8
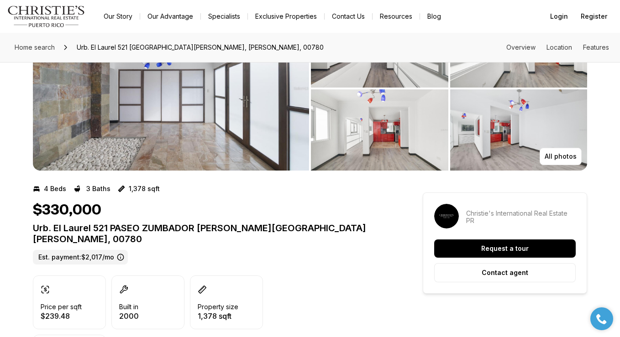
scroll to position [0, 0]
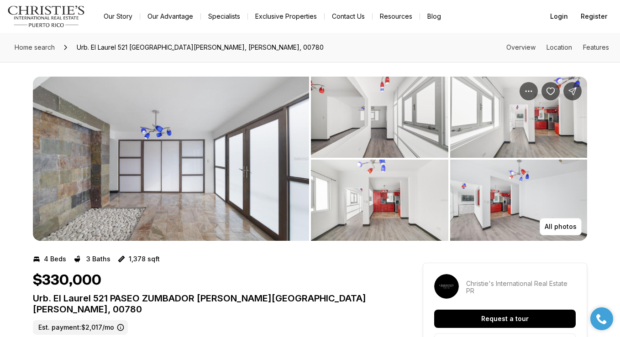
click at [13, 1] on nav "Go to: Homepage Our Story Our Advantage Specialists Exclusive Properties Contac…" at bounding box center [310, 16] width 620 height 33
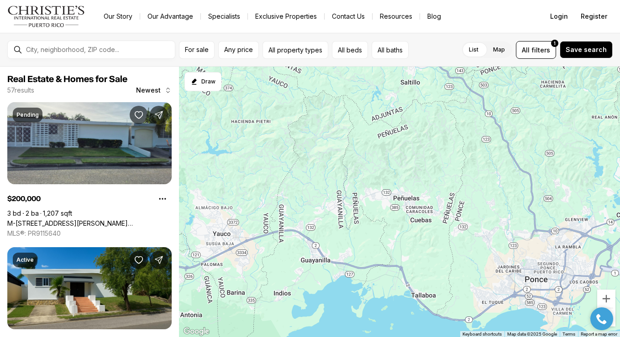
scroll to position [817, 0]
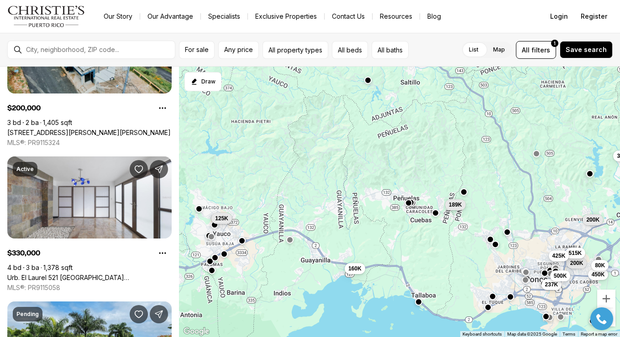
click at [217, 218] on span "125K" at bounding box center [221, 218] width 13 height 7
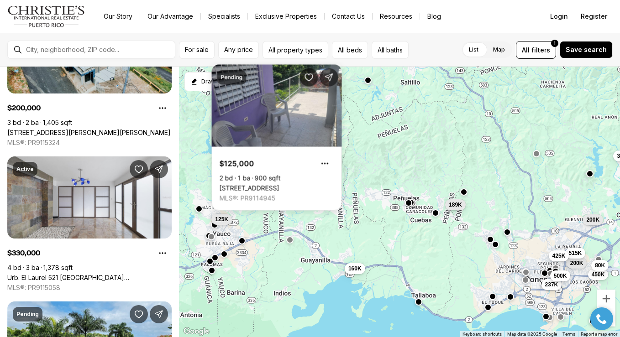
click at [204, 210] on div "200K 515K 450K 80K 425K 200K 330K 189K 237K 160K 500K 125K" at bounding box center [399, 202] width 441 height 271
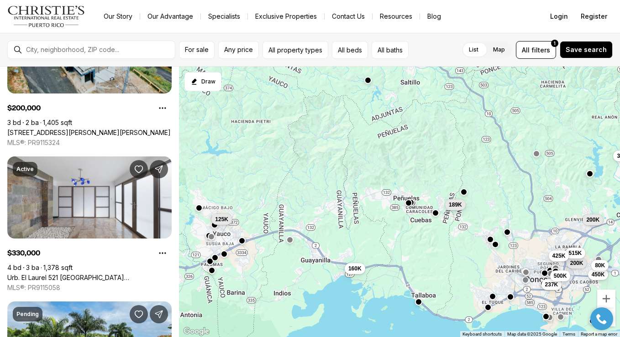
click at [200, 210] on button "button" at bounding box center [198, 208] width 7 height 7
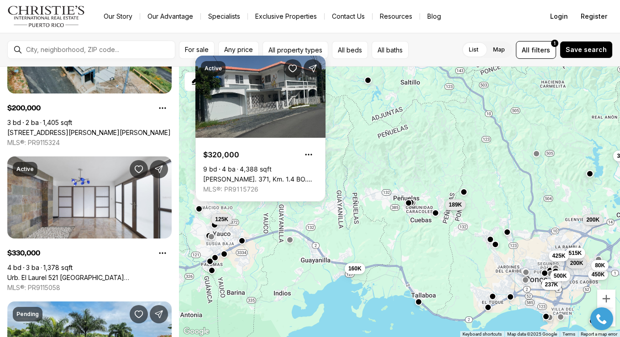
click at [245, 223] on div "200K 515K 450K 80K 425K 200K 330K 189K 237K 160K 500K 125K" at bounding box center [399, 202] width 441 height 271
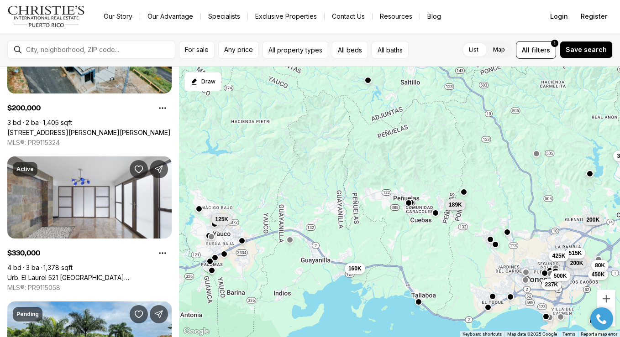
click at [214, 226] on button "button" at bounding box center [214, 224] width 7 height 7
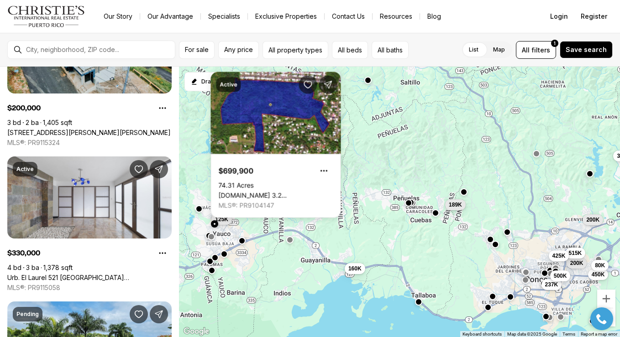
click at [251, 235] on div "200K 515K 450K 80K 425K 200K 330K 189K 237K 160K 500K 125K" at bounding box center [399, 202] width 441 height 271
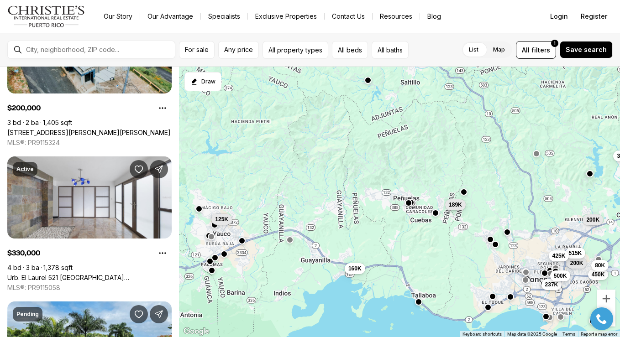
click at [244, 245] on div "200K 515K 450K 80K 425K 200K 330K 189K 237K 160K 500K 125K" at bounding box center [399, 202] width 441 height 271
click at [242, 240] on button "button" at bounding box center [241, 240] width 7 height 7
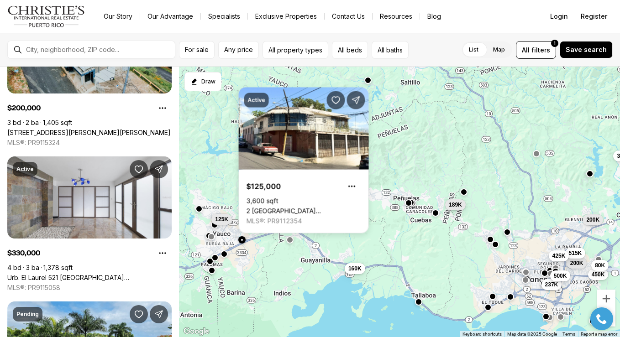
click at [259, 249] on div "200K 515K 450K 80K 425K 200K 330K 189K 237K 160K 500K 125K" at bounding box center [399, 202] width 441 height 271
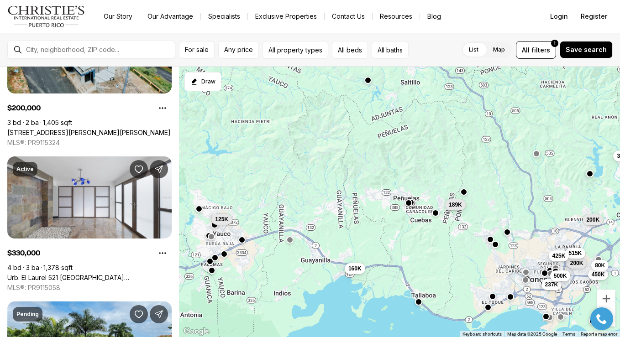
click at [244, 240] on button "button" at bounding box center [241, 240] width 7 height 7
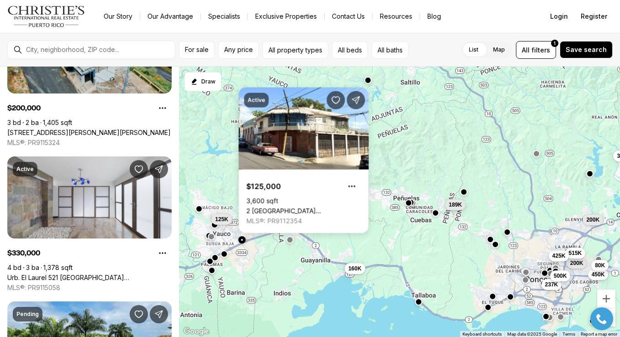
click at [267, 247] on div "200K 515K 450K 80K 425K 200K 330K 189K 237K 160K 500K 125K" at bounding box center [399, 202] width 441 height 271
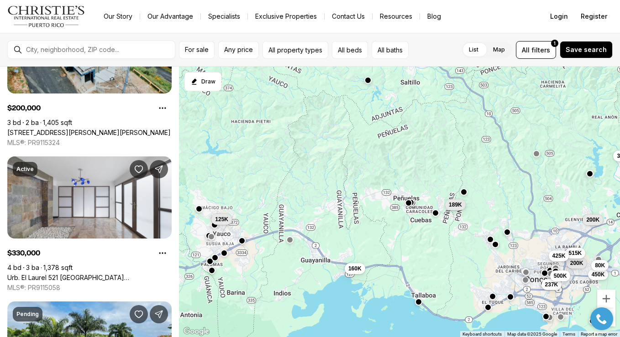
click at [226, 256] on button "button" at bounding box center [224, 253] width 7 height 7
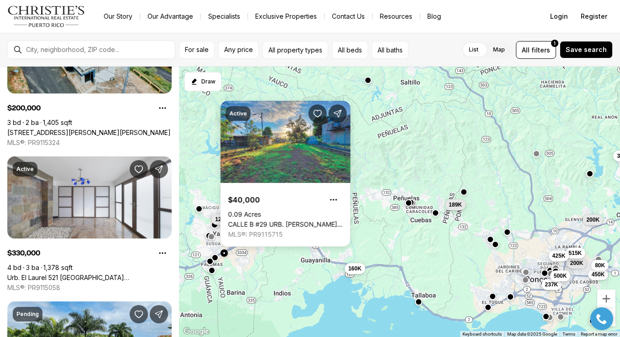
click at [221, 254] on button "button" at bounding box center [224, 253] width 7 height 7
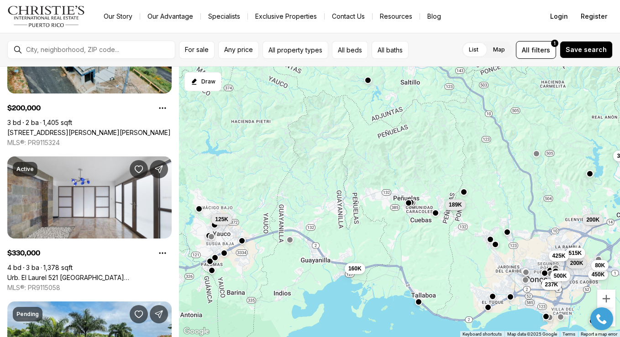
click at [223, 253] on button "button" at bounding box center [224, 253] width 7 height 7
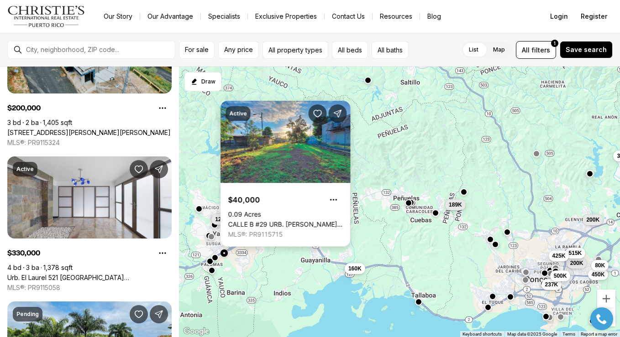
click at [257, 221] on link "CALLE B #29 URB. [PERSON_NAME], YAUCO PR, 00698" at bounding box center [285, 225] width 115 height 8
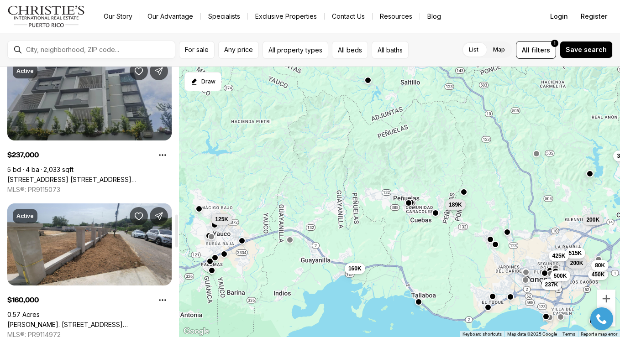
scroll to position [1208, 0]
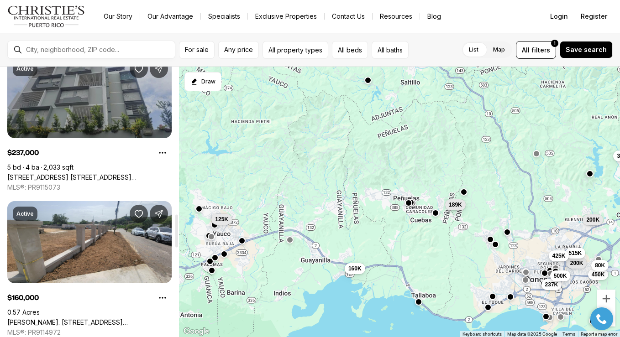
click at [79, 174] on link "[STREET_ADDRESS] [STREET_ADDRESS][PERSON_NAME]" at bounding box center [89, 178] width 164 height 8
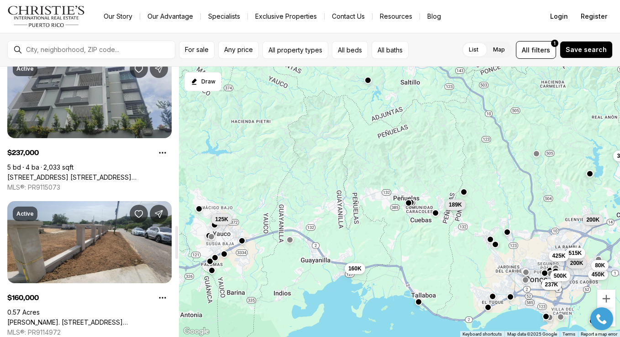
scroll to position [1359, 0]
